Goal: Entertainment & Leisure: Consume media (video, audio)

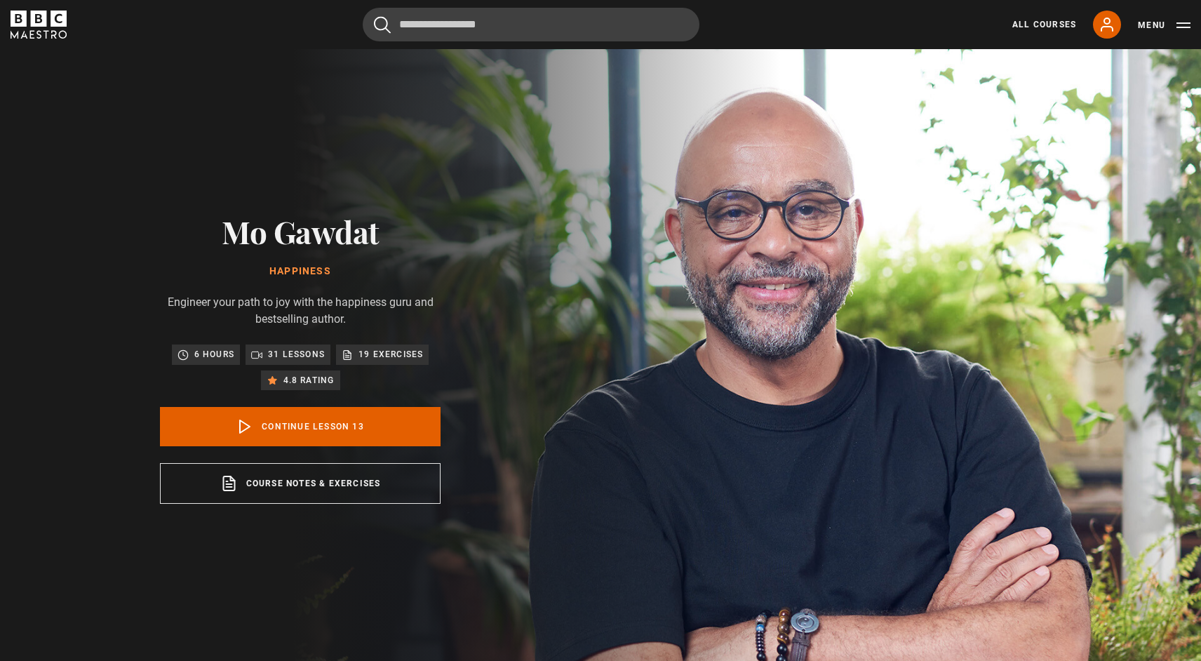
scroll to position [741, 0]
click at [290, 427] on link "Continue lesson 13" at bounding box center [300, 426] width 281 height 39
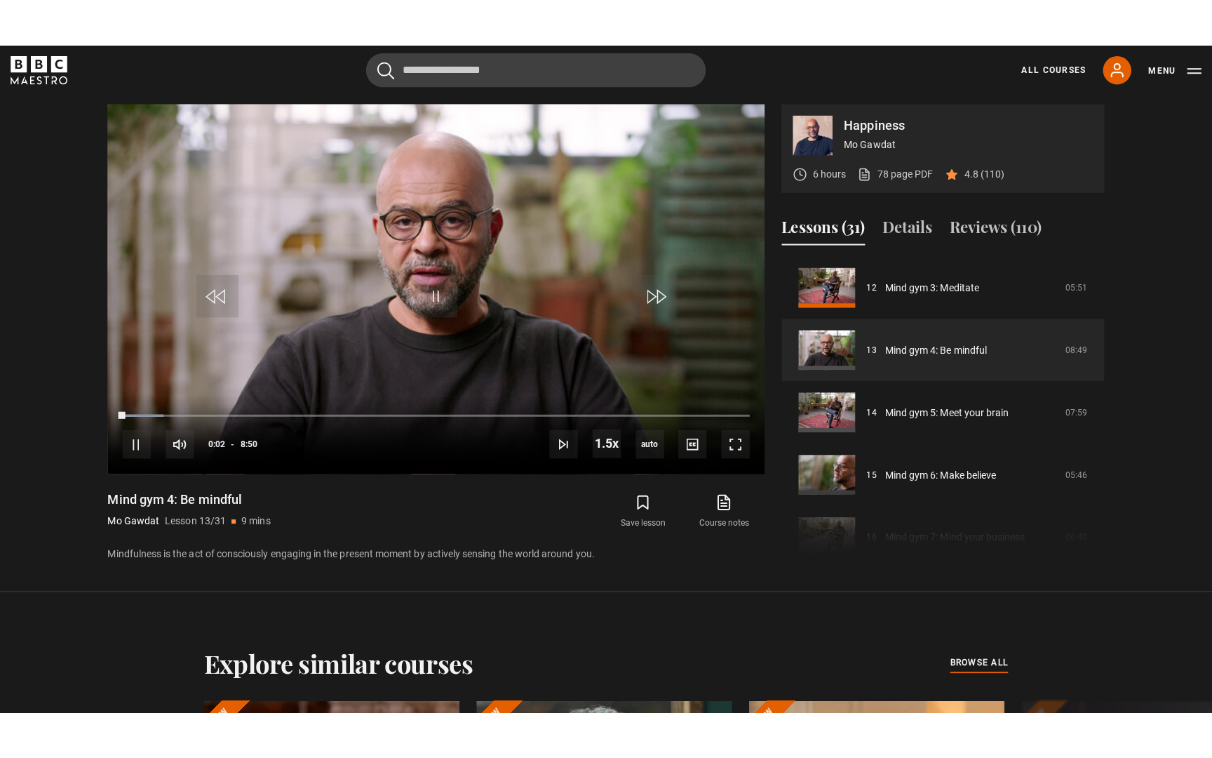
scroll to position [668, 0]
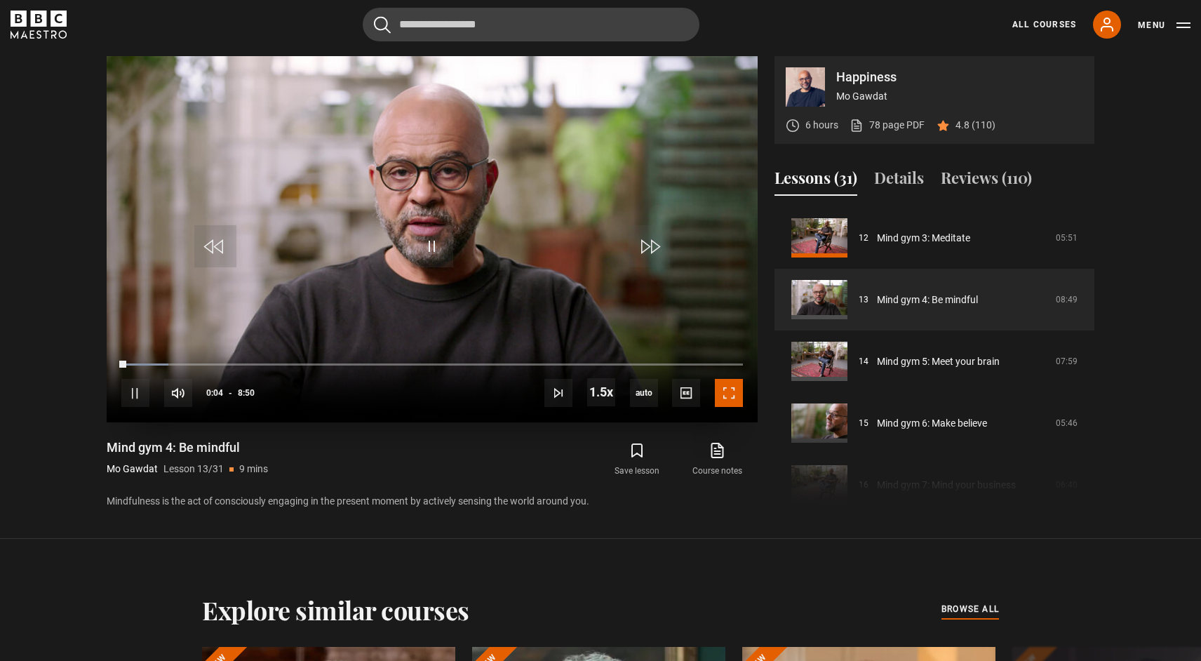
click at [730, 396] on span "Video Player" at bounding box center [729, 393] width 28 height 28
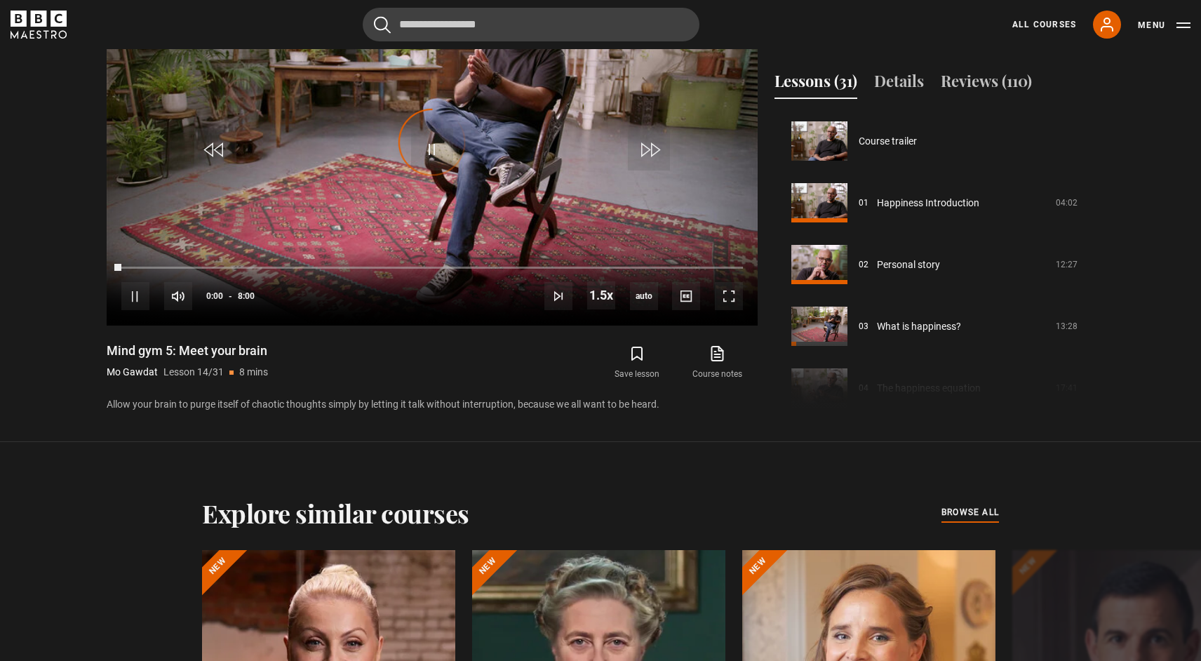
scroll to position [803, 0]
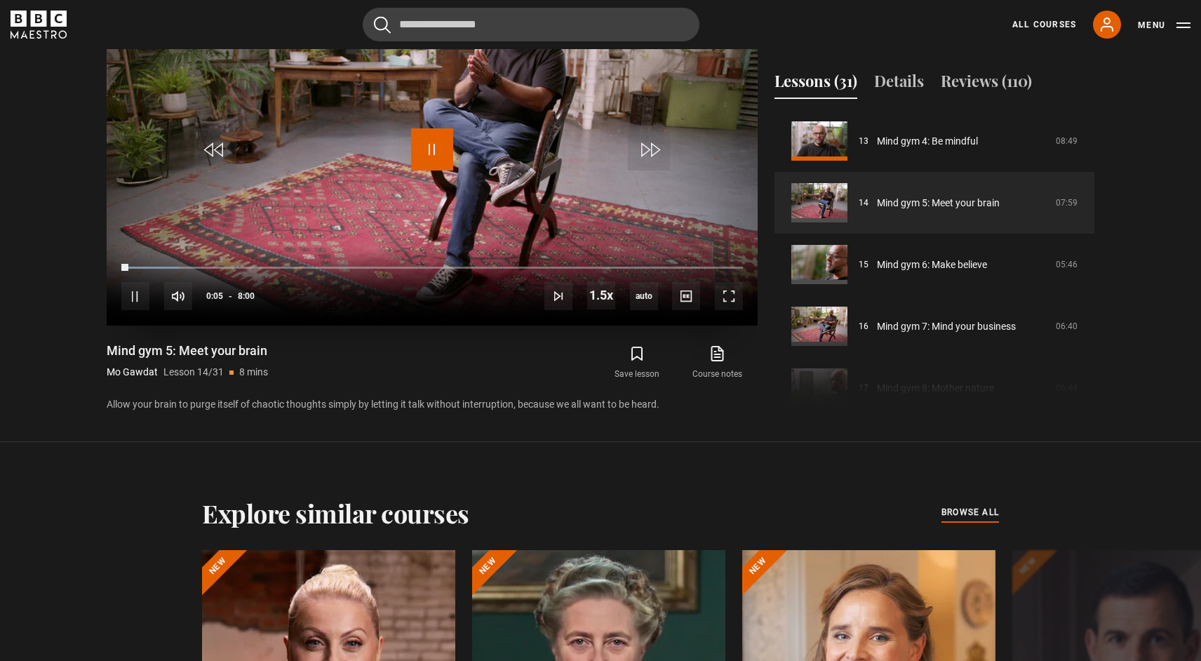
click at [436, 147] on span "Video Player" at bounding box center [432, 149] width 42 height 42
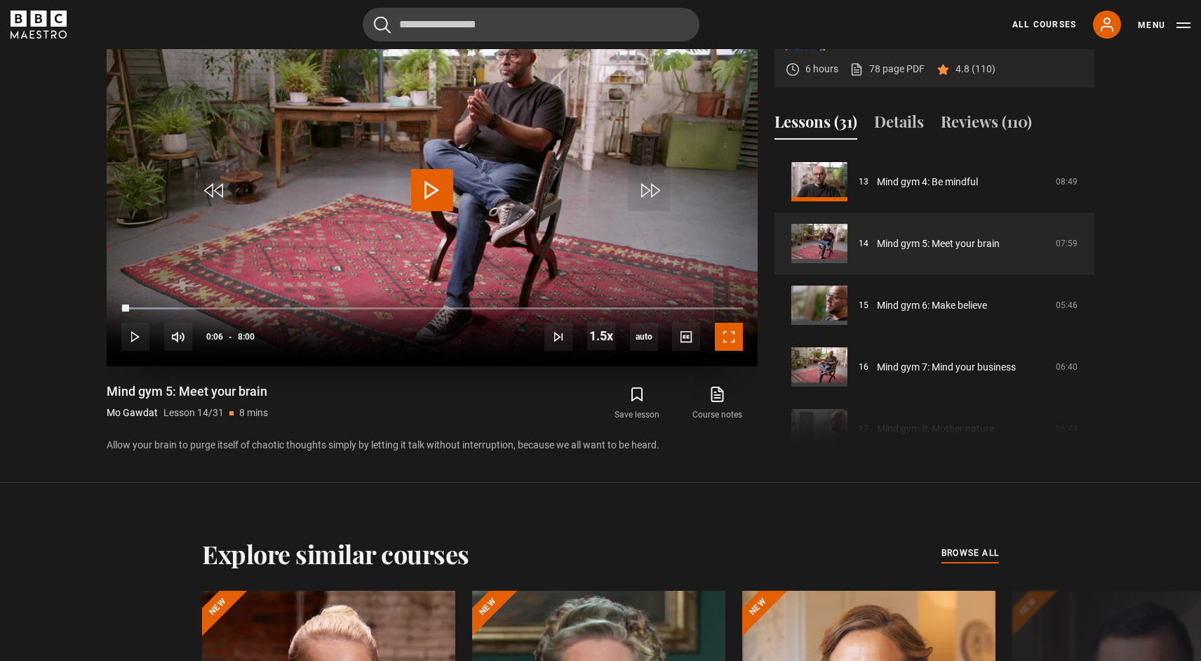
click at [730, 342] on span "Video Player" at bounding box center [729, 337] width 28 height 28
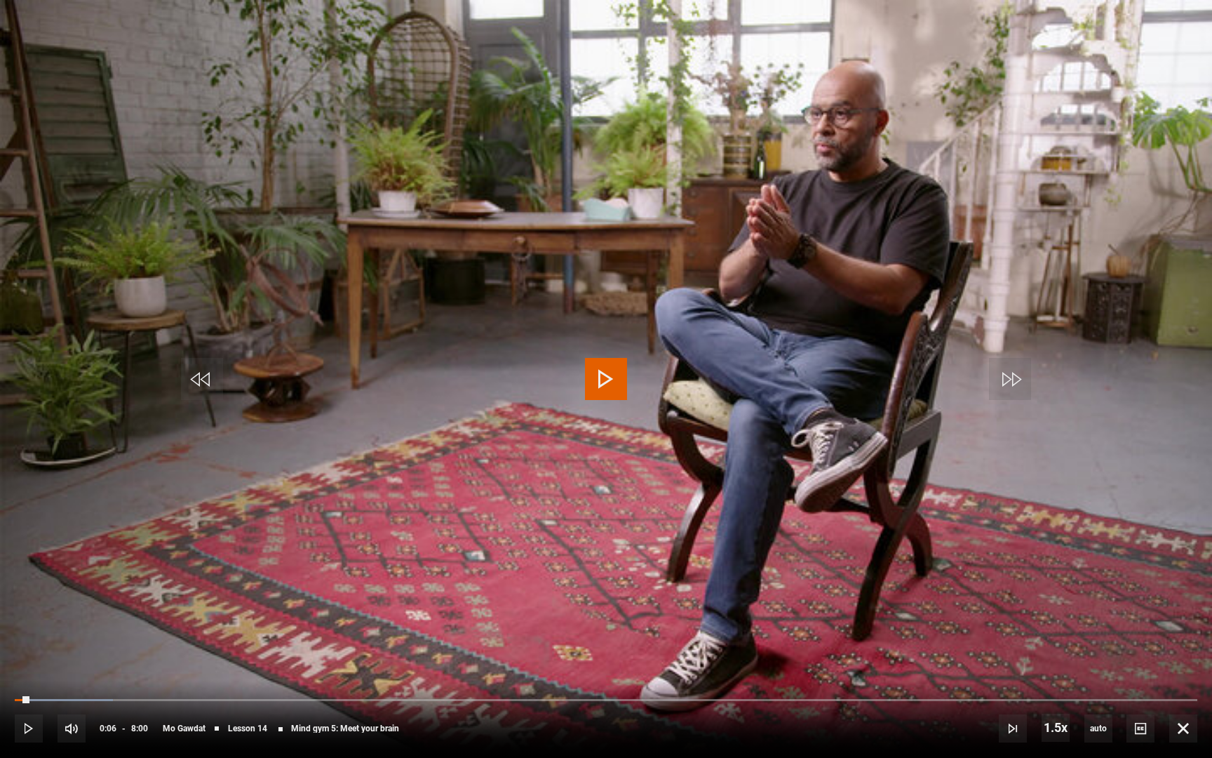
click at [610, 378] on span "Video Player" at bounding box center [606, 379] width 42 height 42
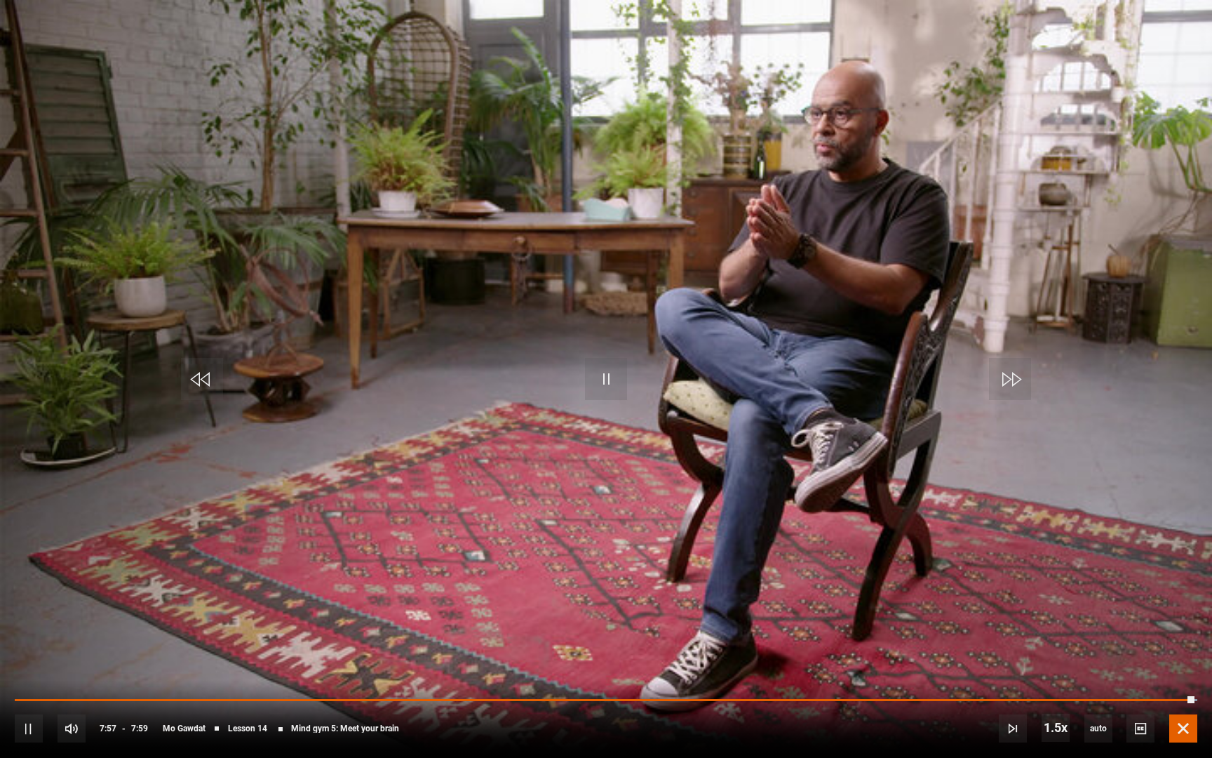
click at [1178, 660] on span "Video Player" at bounding box center [1184, 728] width 28 height 28
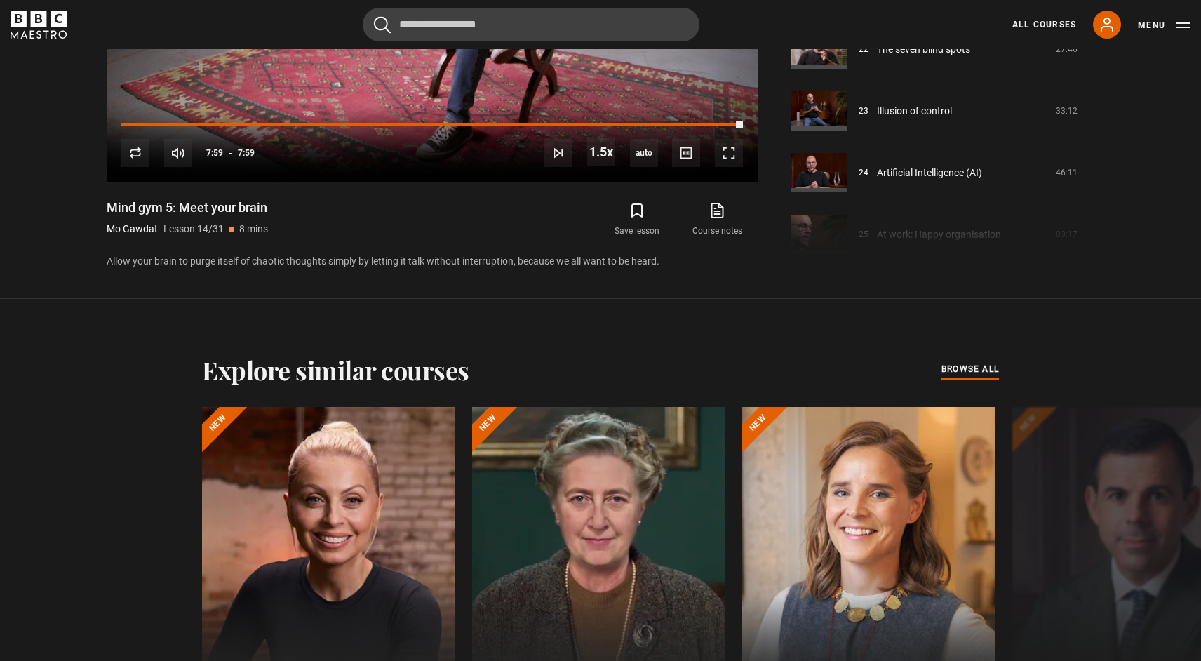
scroll to position [1040, 0]
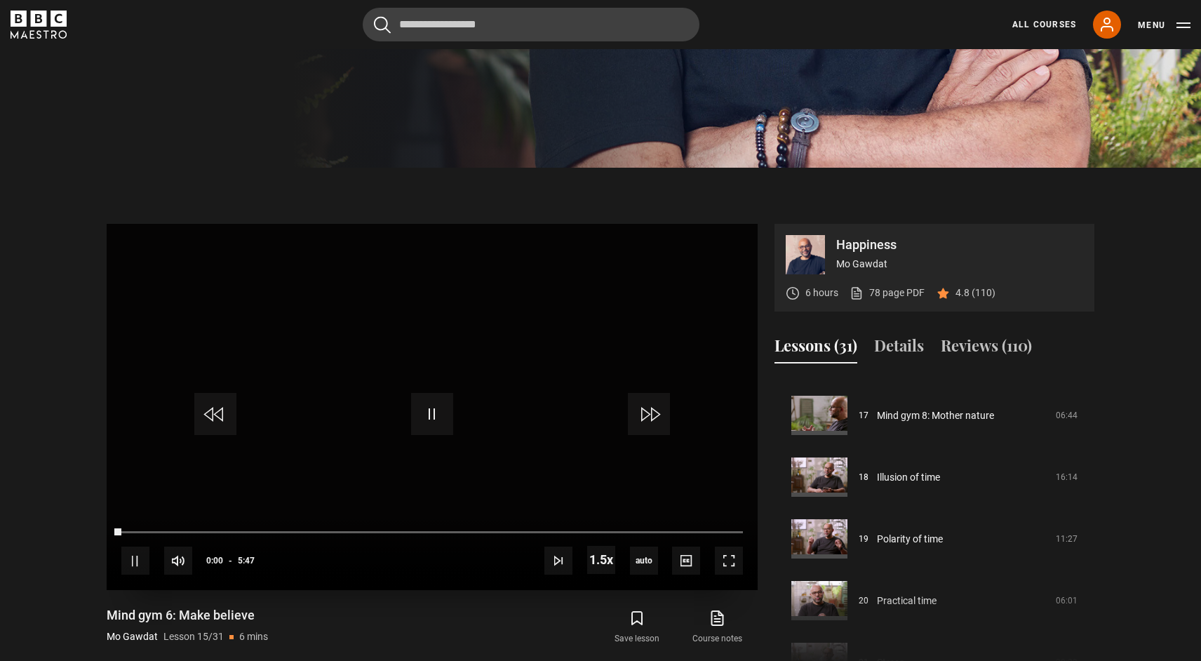
scroll to position [559, 0]
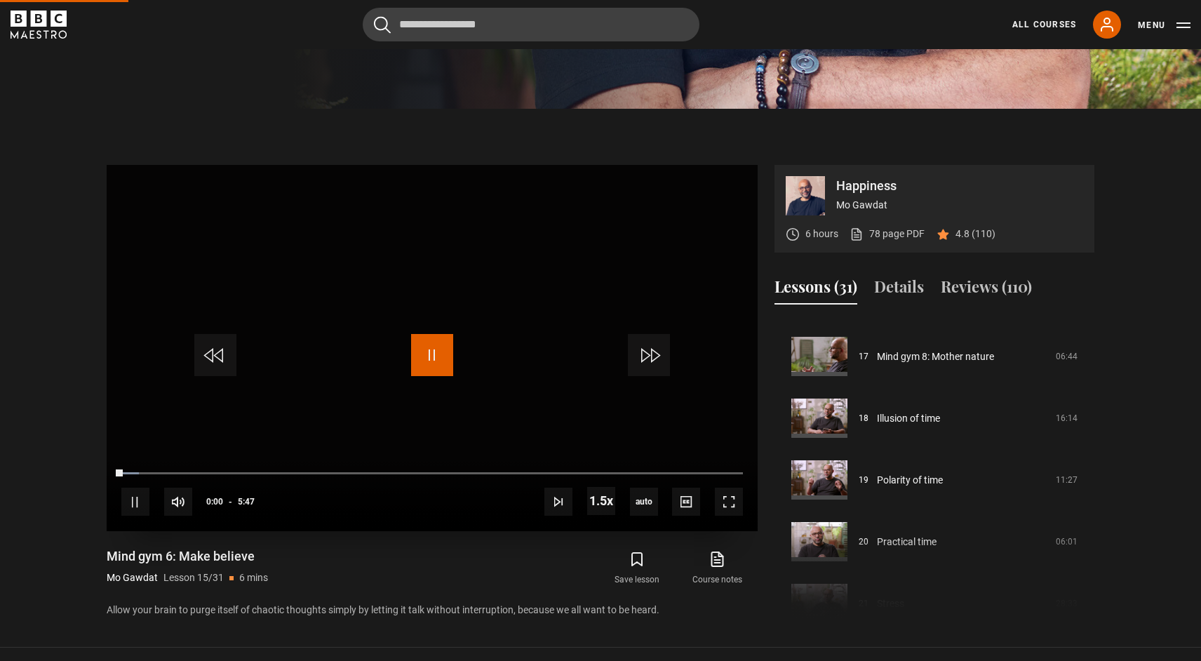
click at [429, 356] on span "Video Player" at bounding box center [432, 355] width 42 height 42
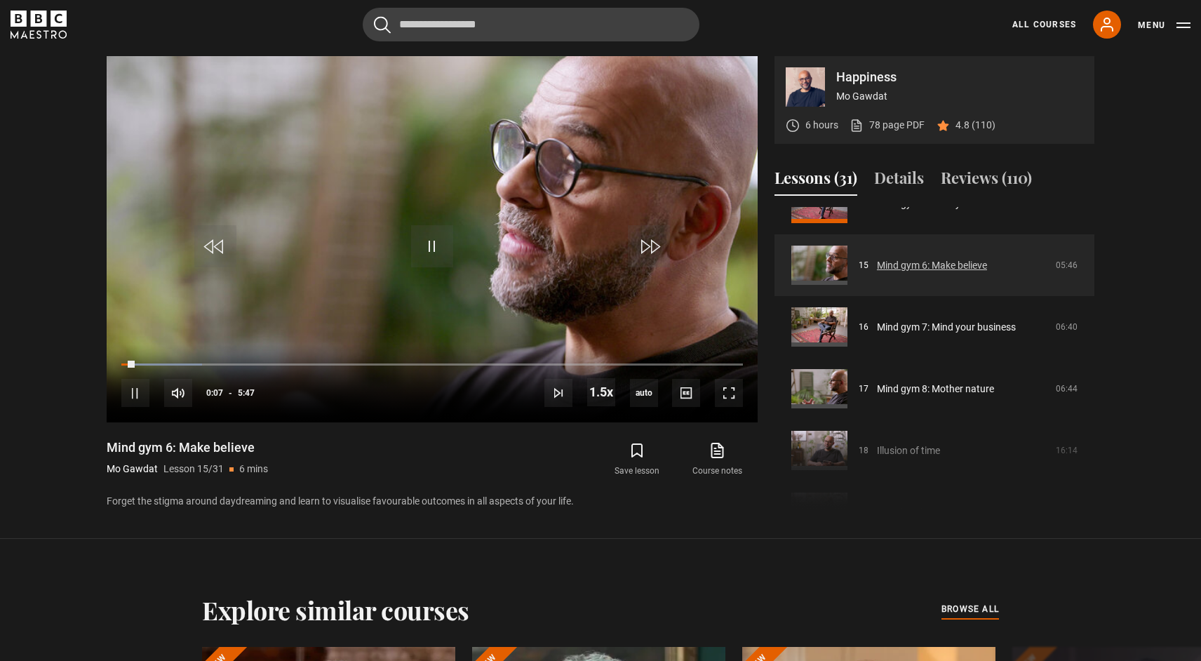
scroll to position [845, 0]
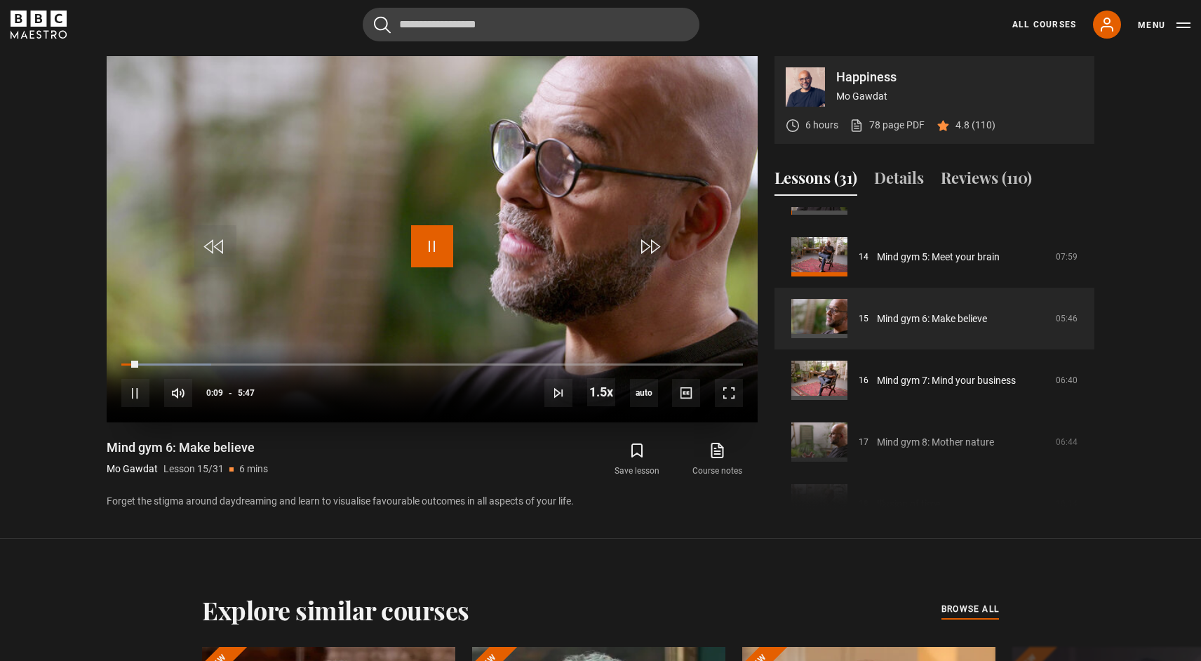
click at [425, 250] on span "Video Player" at bounding box center [432, 246] width 42 height 42
